Goal: Information Seeking & Learning: Compare options

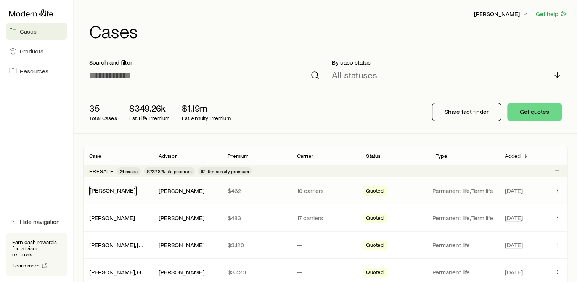
click at [111, 189] on link "[PERSON_NAME]" at bounding box center [113, 189] width 46 height 7
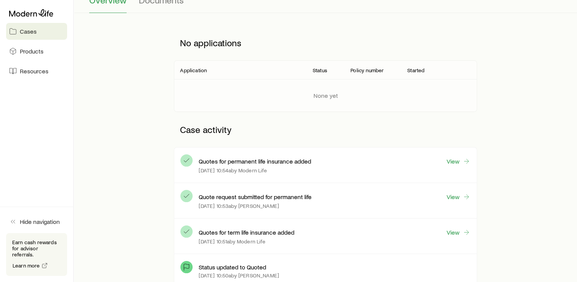
scroll to position [85, 0]
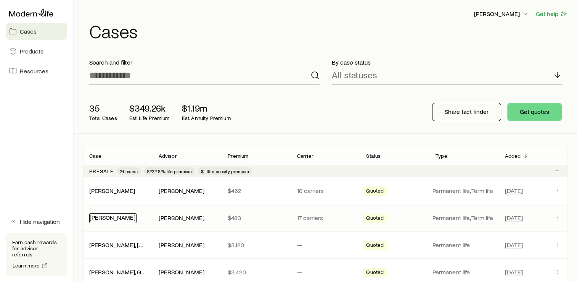
click at [102, 216] on link "[PERSON_NAME]" at bounding box center [113, 216] width 46 height 7
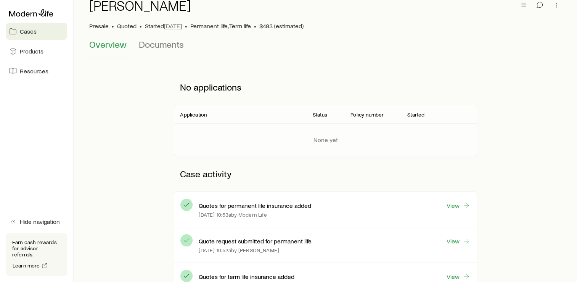
scroll to position [31, 0]
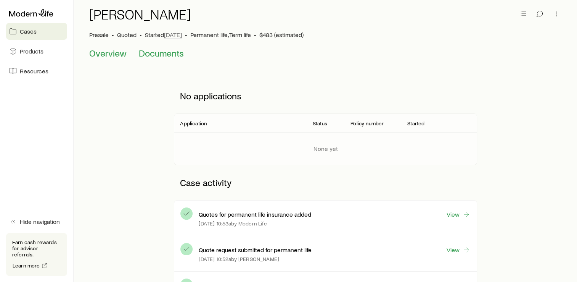
click at [164, 56] on span "Documents" at bounding box center [161, 53] width 45 height 11
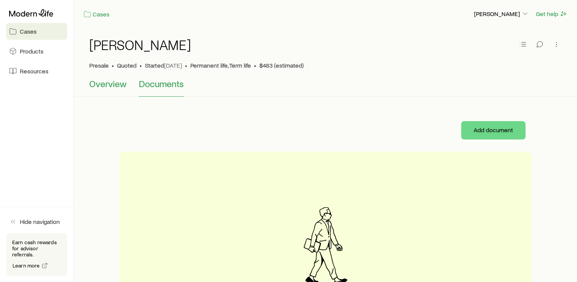
click at [104, 86] on span "Overview" at bounding box center [107, 83] width 37 height 11
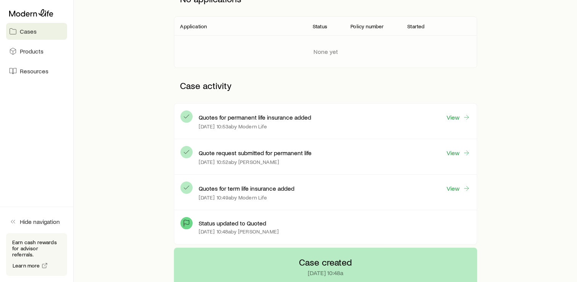
scroll to position [128, 0]
click at [454, 154] on link "View" at bounding box center [458, 152] width 24 height 9
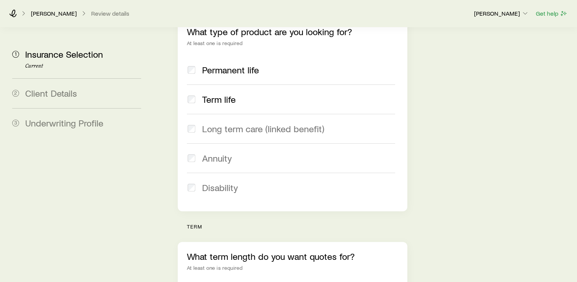
scroll to position [119, 0]
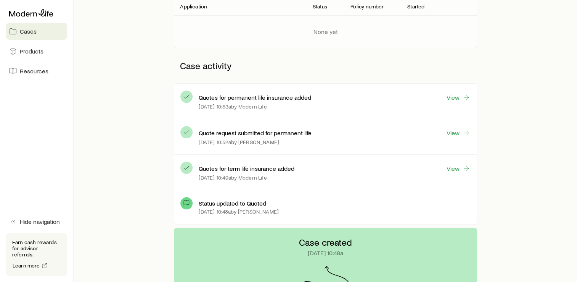
scroll to position [148, 0]
click at [451, 164] on link "View" at bounding box center [458, 168] width 24 height 9
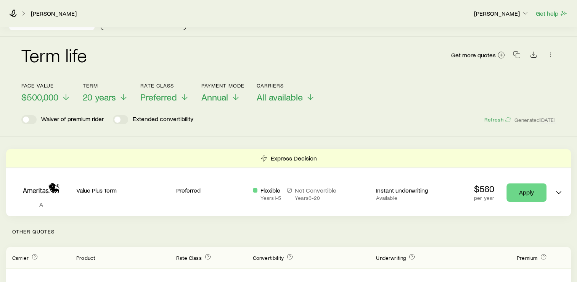
scroll to position [29, 0]
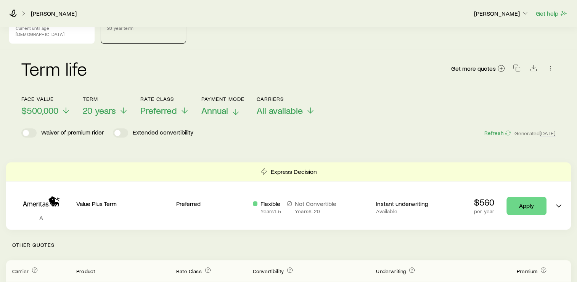
click at [226, 105] on span "Annual" at bounding box center [214, 110] width 27 height 11
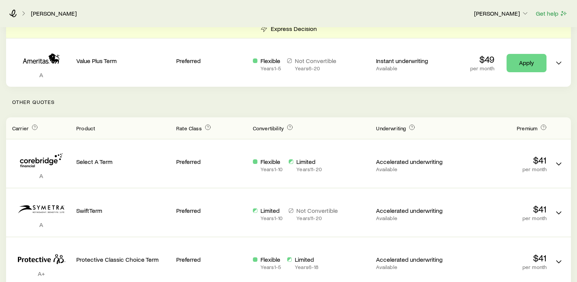
scroll to position [0, 0]
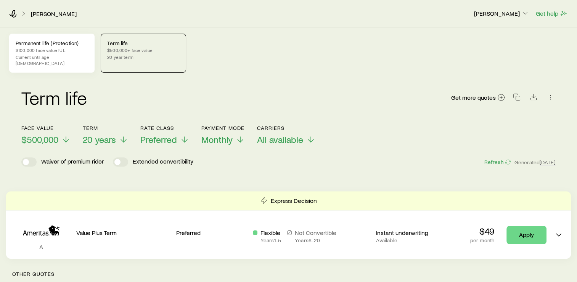
click at [59, 51] on p "$100,000 face value IUL" at bounding box center [52, 50] width 72 height 6
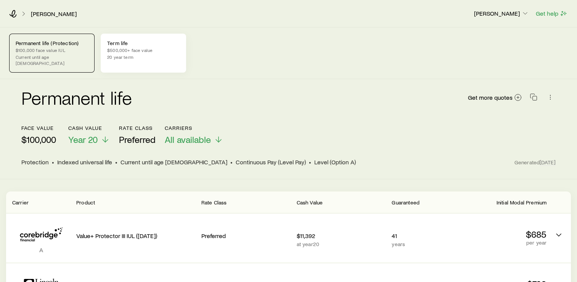
click at [154, 54] on p "20 year term" at bounding box center [143, 57] width 72 height 6
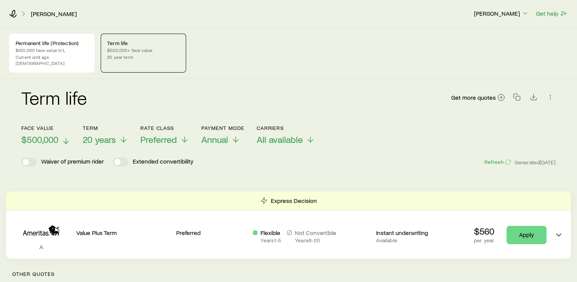
click at [59, 134] on p "$500,000" at bounding box center [45, 139] width 49 height 11
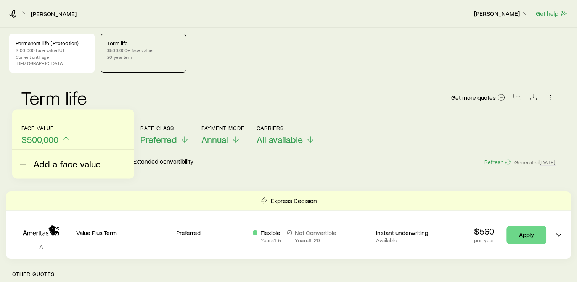
click at [39, 163] on span "Add a face value" at bounding box center [67, 163] width 67 height 11
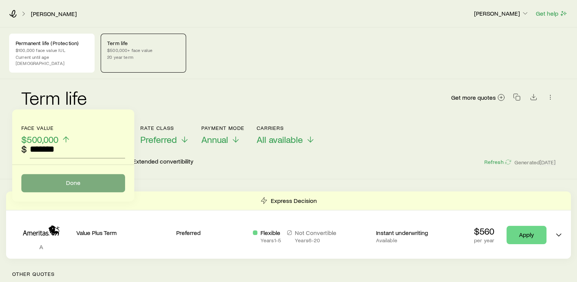
type input "*******"
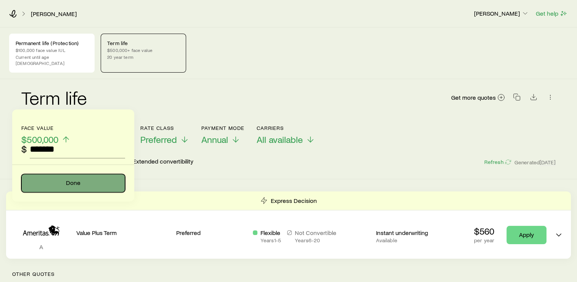
click at [74, 180] on button "Done" at bounding box center [73, 183] width 104 height 18
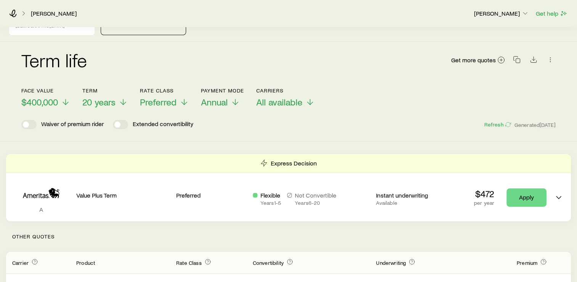
scroll to position [37, 0]
click at [225, 97] on span "Annual" at bounding box center [214, 102] width 27 height 11
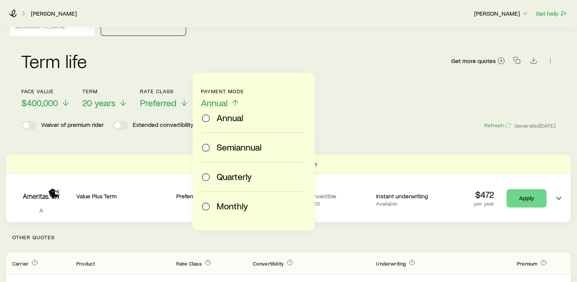
click at [211, 201] on div "Monthly" at bounding box center [252, 205] width 101 height 11
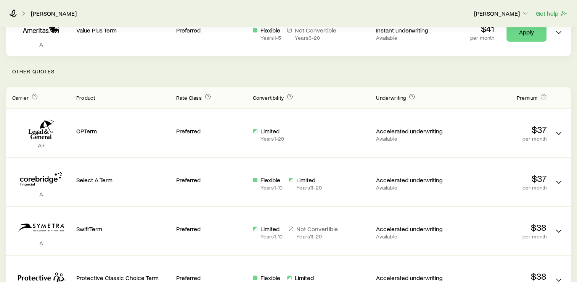
scroll to position [0, 0]
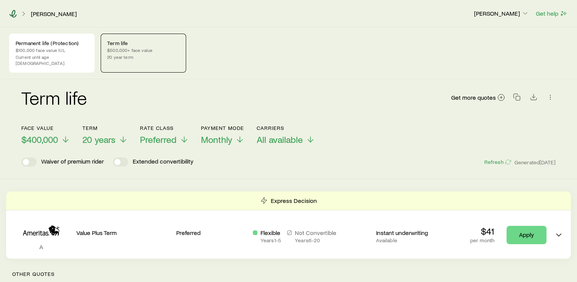
click at [13, 14] on icon at bounding box center [13, 14] width 8 height 8
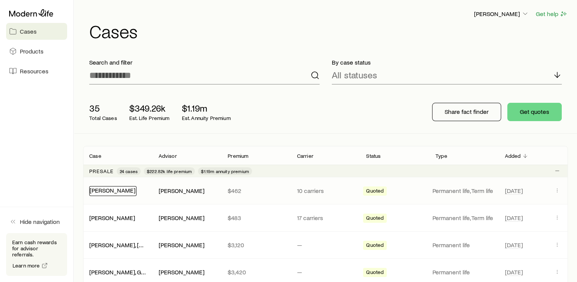
click at [110, 192] on link "[PERSON_NAME]" at bounding box center [113, 189] width 46 height 7
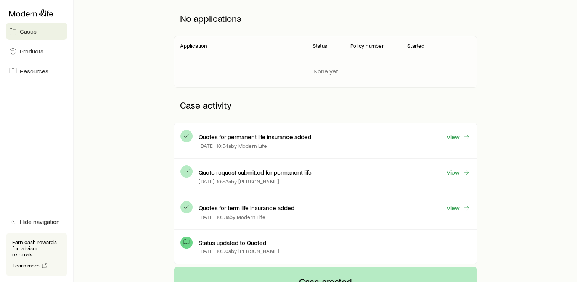
scroll to position [122, 0]
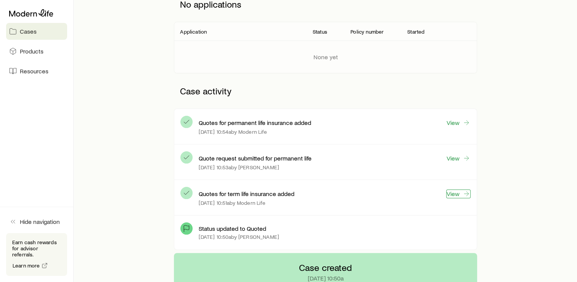
click at [462, 193] on link "View" at bounding box center [458, 193] width 24 height 9
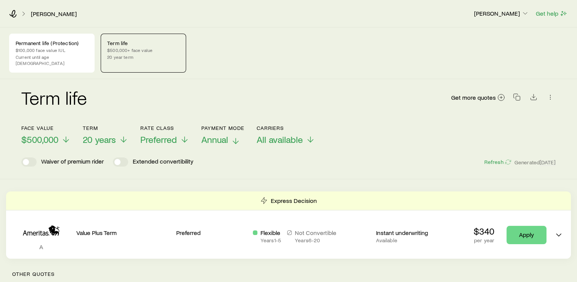
click at [226, 134] on span "Annual" at bounding box center [214, 139] width 27 height 11
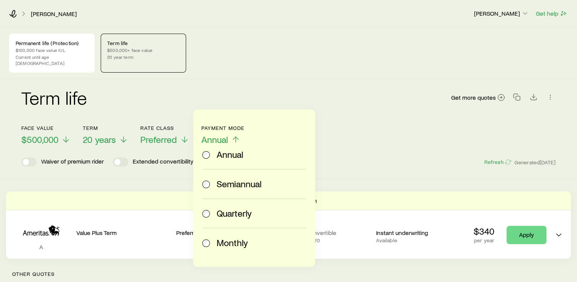
click at [221, 239] on span "Monthly" at bounding box center [232, 242] width 31 height 11
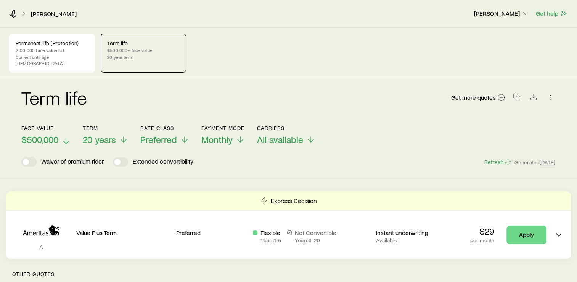
click at [38, 135] on span "$500,000" at bounding box center [39, 139] width 37 height 11
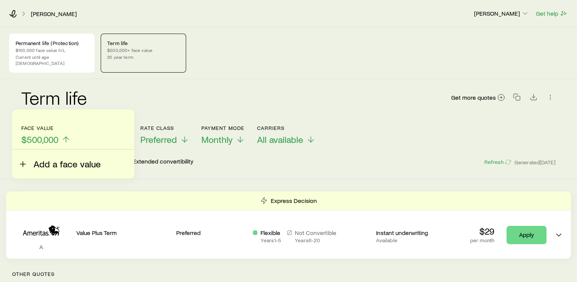
click at [28, 164] on button "Add a face value" at bounding box center [59, 159] width 82 height 20
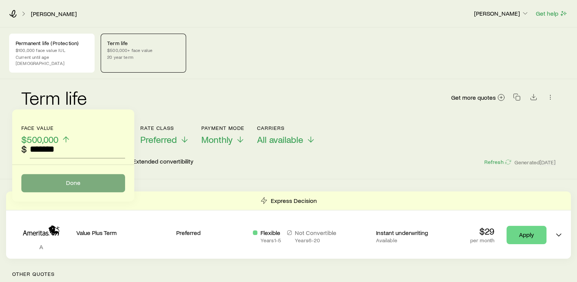
type input "*******"
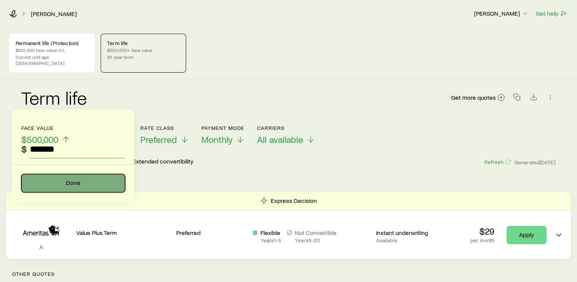
click at [81, 183] on button "Done" at bounding box center [73, 183] width 104 height 18
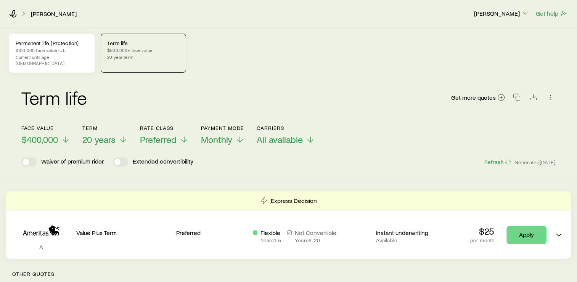
click at [64, 55] on p "Current until age [DEMOGRAPHIC_DATA]" at bounding box center [52, 60] width 72 height 12
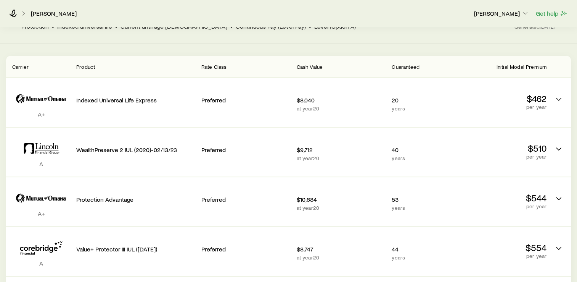
scroll to position [138, 0]
